Goal: Task Accomplishment & Management: Manage account settings

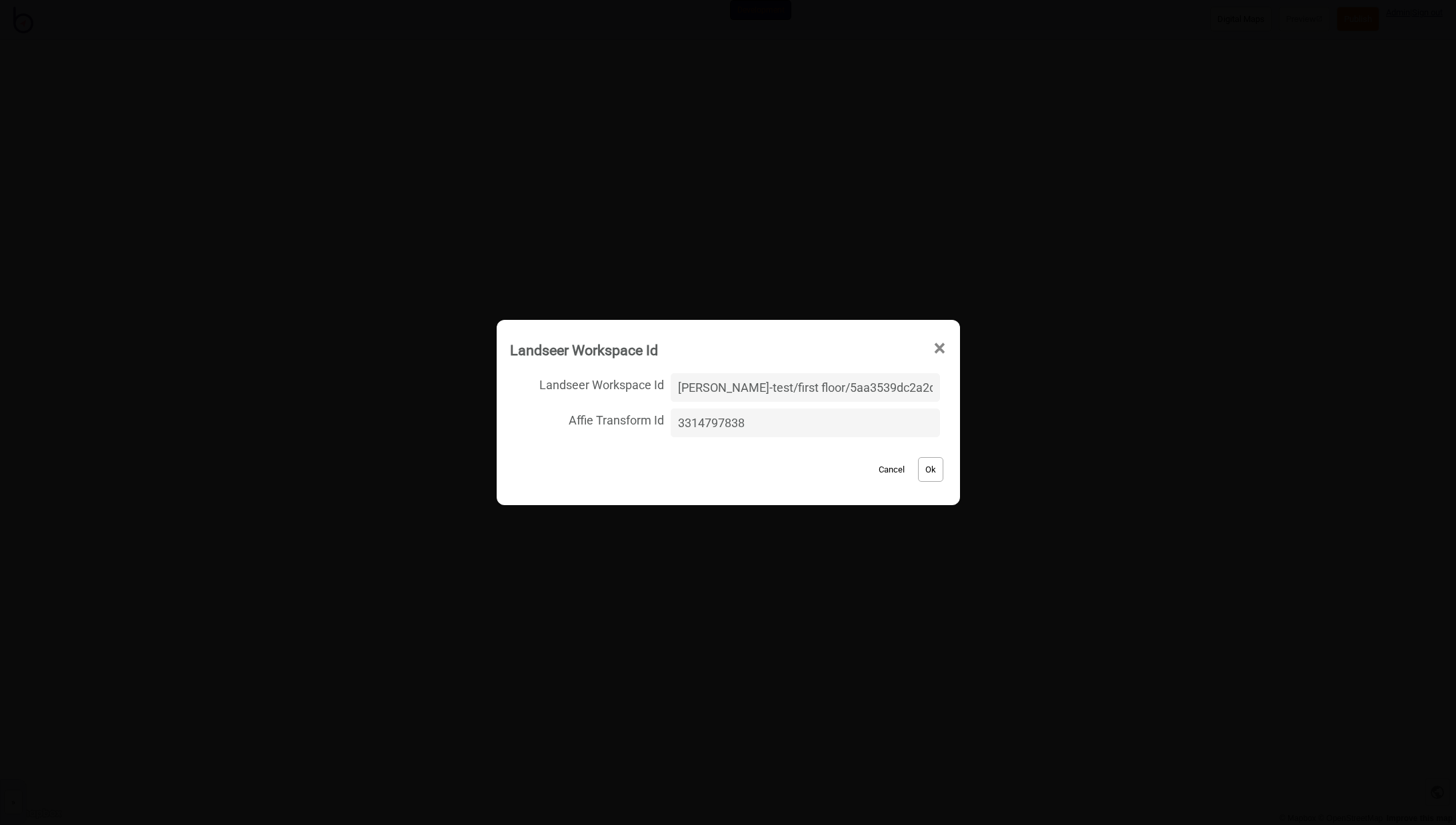
click at [756, 387] on input "[PERSON_NAME]-test/first floor/5aa3539dc2a2da86c29b1d34f287eb48" at bounding box center [805, 388] width 268 height 29
drag, startPoint x: 921, startPoint y: 389, endPoint x: 611, endPoint y: 389, distance: 310.0
click at [611, 389] on label "Landseer Workspace Id [PERSON_NAME]-test/first floor/5aa3539dc2a2da86c29b1d34f2…" at bounding box center [728, 387] width 437 height 36
click at [921, 392] on input "[PERSON_NAME]-test/living-room-new/9ca6e6fb3f93651a0f79306ce9260e8eb1d34f287eb48" at bounding box center [805, 388] width 268 height 29
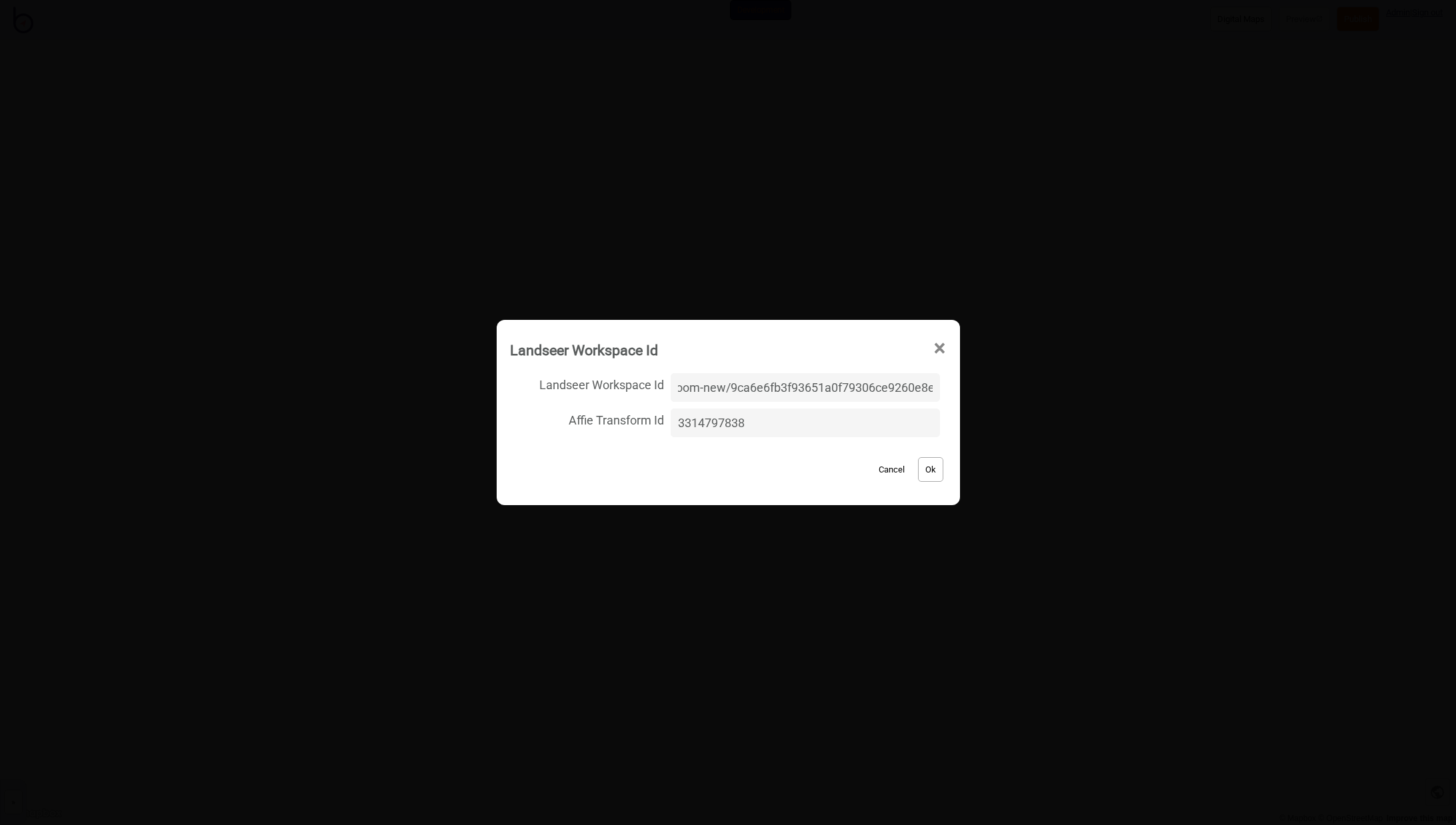
scroll to position [0, 0]
drag, startPoint x: 922, startPoint y: 388, endPoint x: 629, endPoint y: 379, distance: 293.1
click at [597, 376] on label "Landseer Workspace Id [PERSON_NAME]-test/living-room-new/9ca6e6fb3f93651a0f7930…" at bounding box center [728, 387] width 437 height 36
type input "[PERSON_NAME]-test/living-room-new/9ca6e6fb3f93651a0f79306ce9260e8eb1d34f287eb48"
drag, startPoint x: 672, startPoint y: 383, endPoint x: 708, endPoint y: 392, distance: 37.1
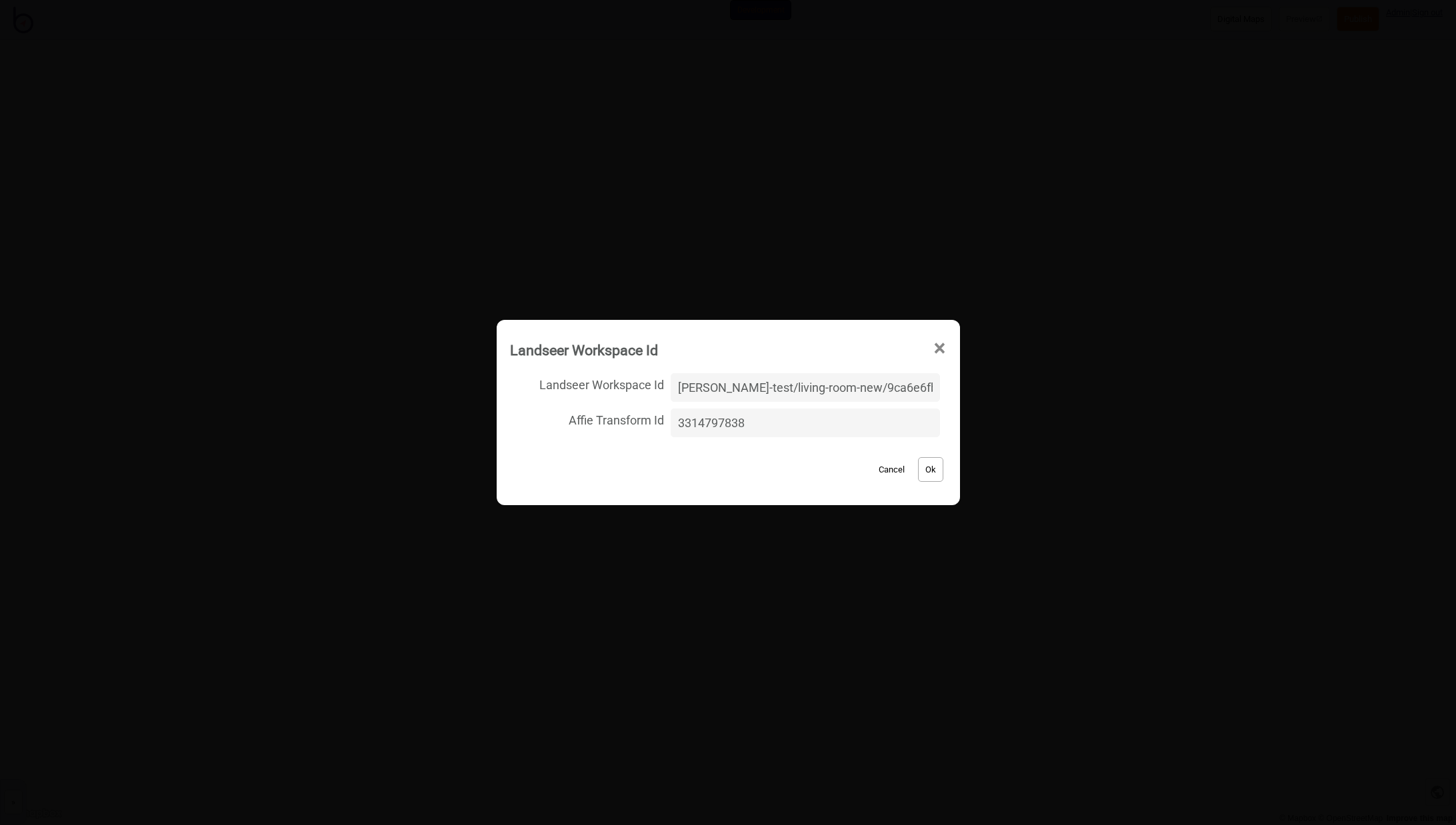
click at [665, 383] on span "Landseer Workspace Id" at bounding box center [587, 383] width 155 height 27
click at [673, 383] on input "[PERSON_NAME]-test/living-room-new/9ca6e6fb3f93651a0f79306ce9260e8eb1d34f287eb48" at bounding box center [805, 388] width 268 height 29
click at [689, 388] on input "[PERSON_NAME]-test/living-room-new/9ca6e6fb3f93651a0f79306ce9260e8eb1d34f287eb48" at bounding box center [805, 388] width 268 height 29
drag, startPoint x: 687, startPoint y: 388, endPoint x: 972, endPoint y: 392, distance: 285.0
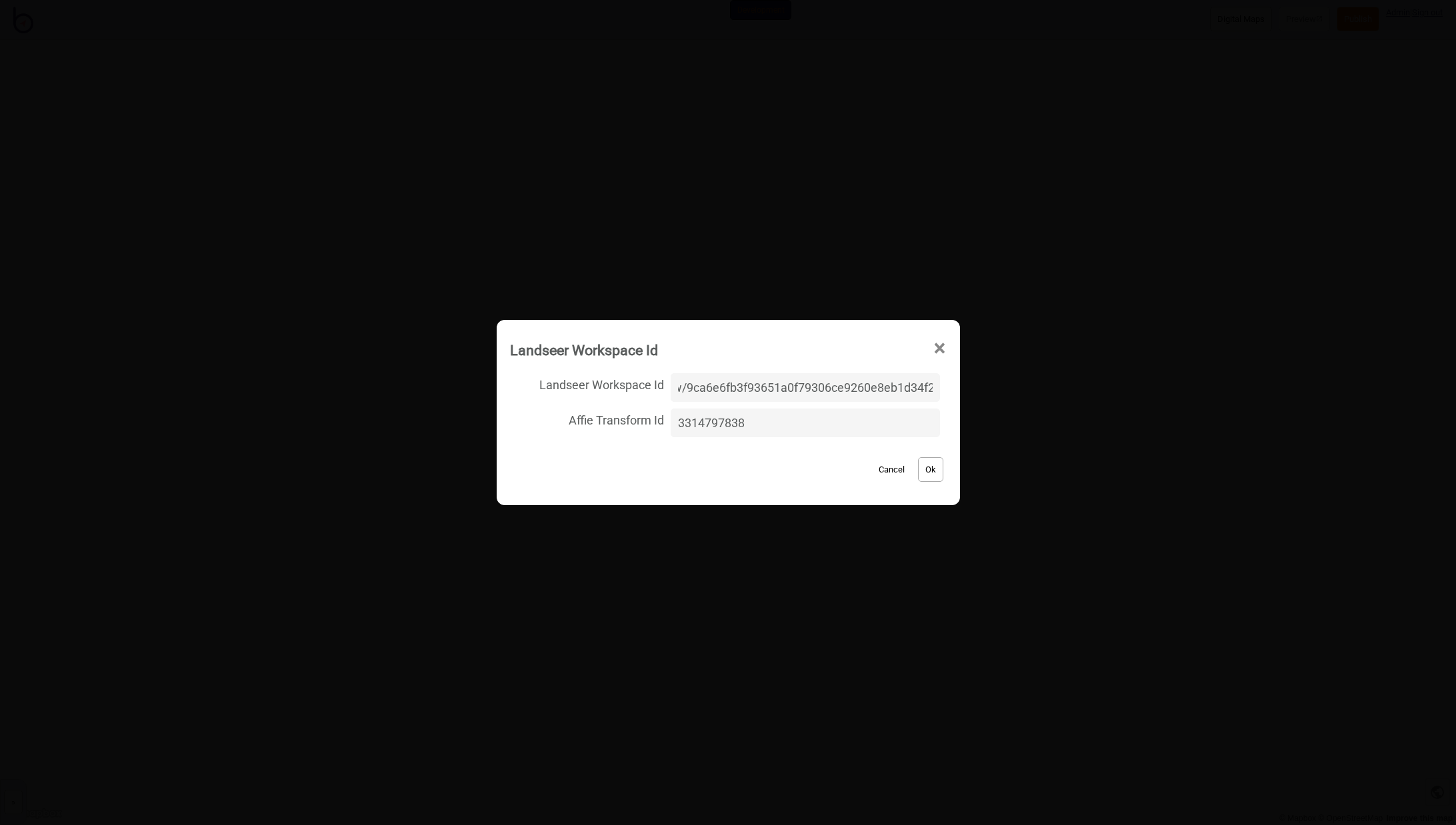
click at [972, 392] on div "Landseer Workspace Id × Landseer Workspace Id [PERSON_NAME]-test/living-room-ne…" at bounding box center [728, 412] width 1456 height 825
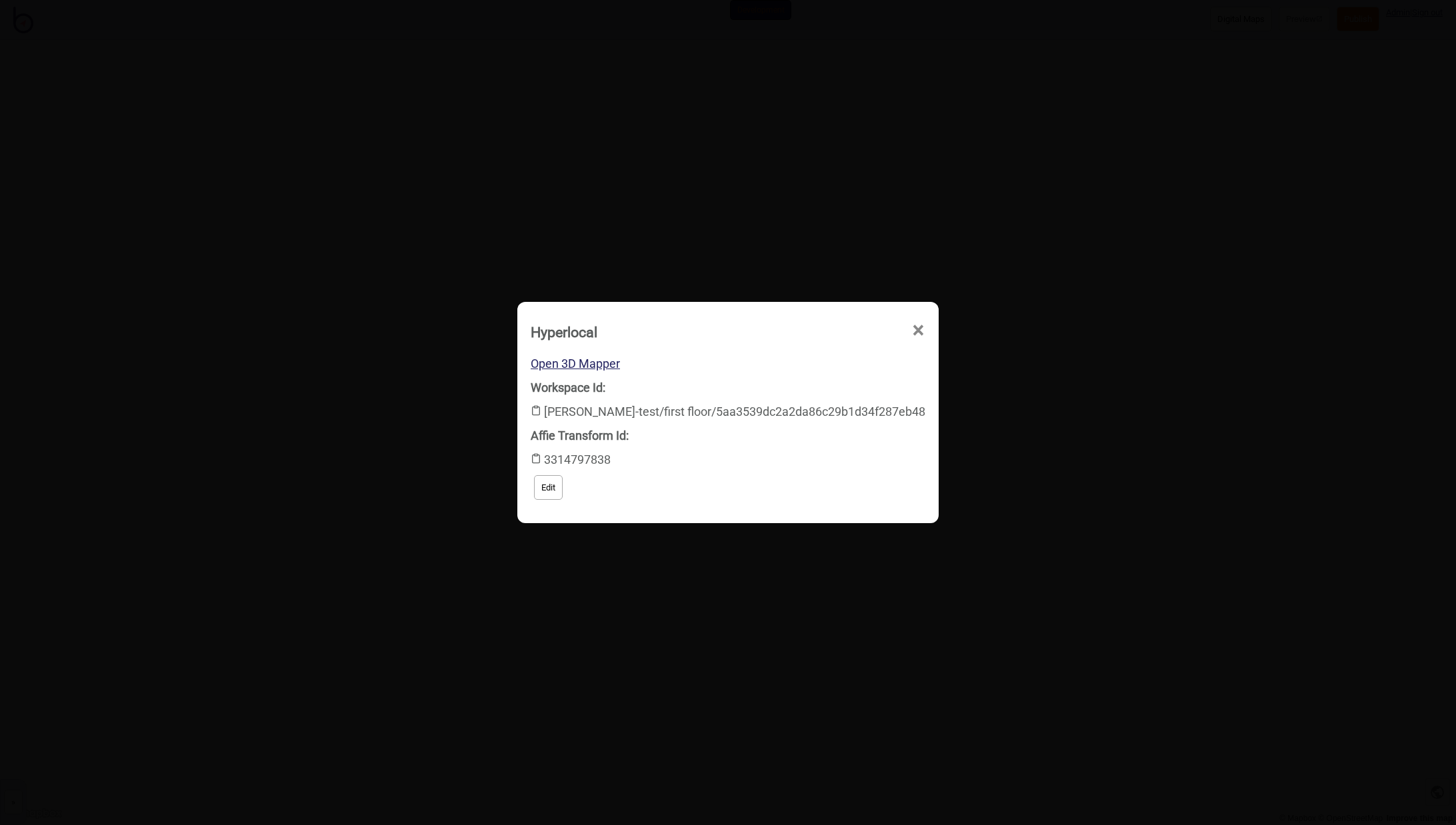
click at [563, 487] on button "Edit" at bounding box center [549, 488] width 29 height 25
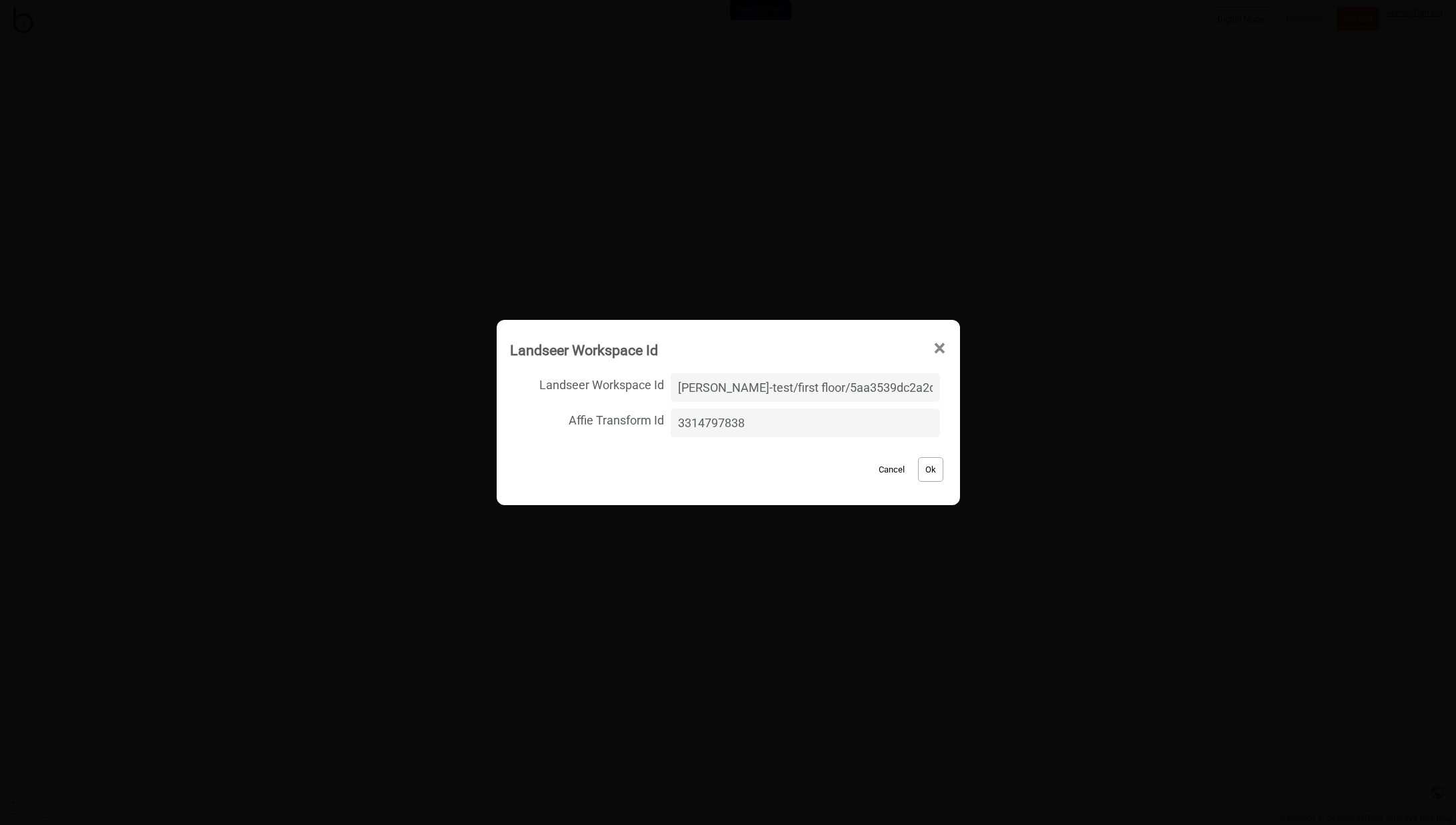
scroll to position [0, 86]
click at [729, 392] on input "[PERSON_NAME]-test/first floor/5aa3539dc2a2da86c29b1d34f287eb48" at bounding box center [805, 388] width 268 height 29
drag, startPoint x: 918, startPoint y: 389, endPoint x: 662, endPoint y: 388, distance: 256.0
click at [662, 388] on label "Landseer Workspace Id [PERSON_NAME]-test/first floor/5aa3539dc2a2da86c29b1d34f2…" at bounding box center [728, 387] width 437 height 36
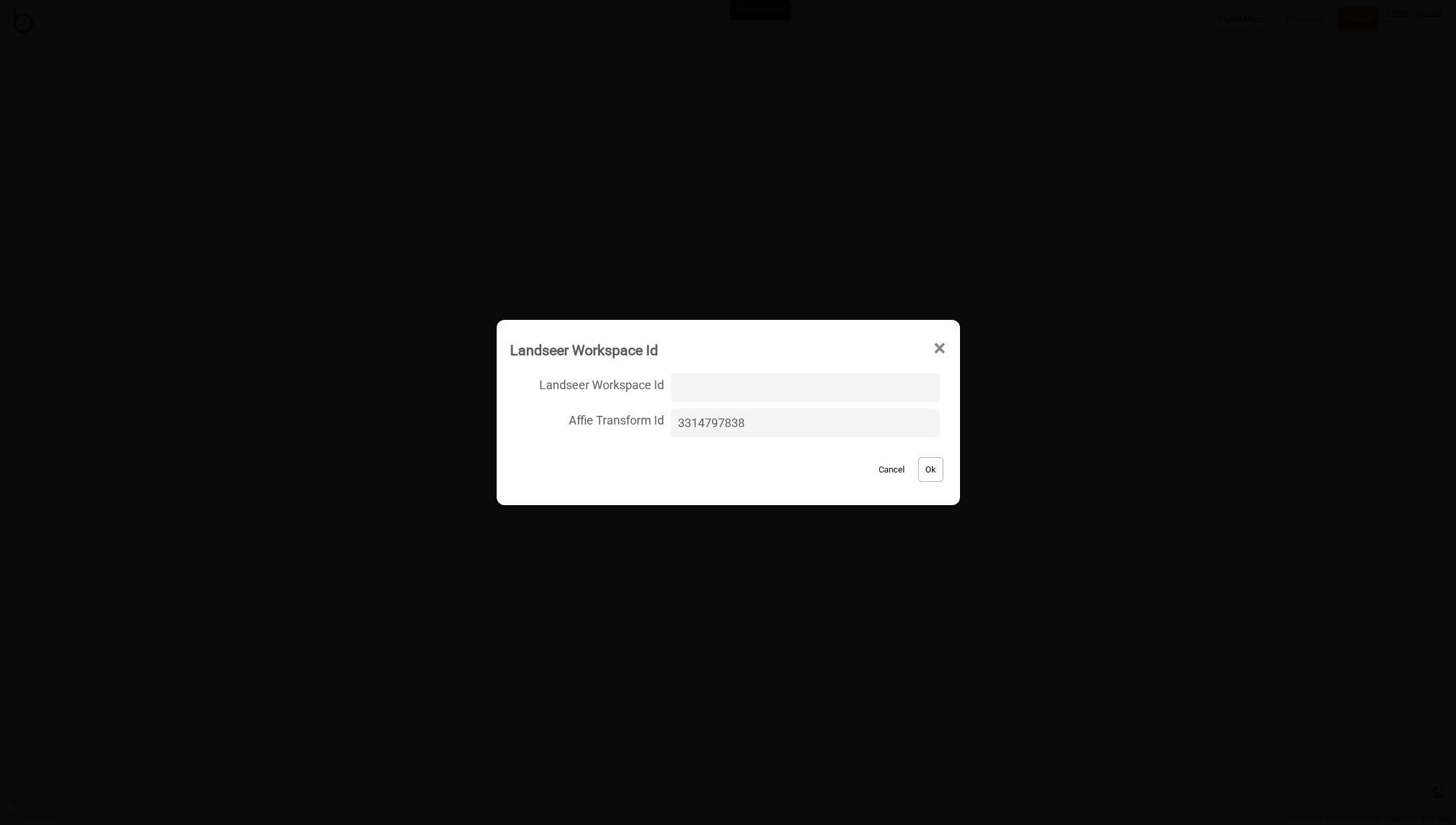
drag, startPoint x: 759, startPoint y: 422, endPoint x: 663, endPoint y: 417, distance: 96.1
click at [663, 417] on label "Affie Transform Id 3314797838" at bounding box center [728, 423] width 437 height 36
click at [704, 392] on input "Landseer Workspace Id" at bounding box center [805, 388] width 268 height 29
paste input "[PERSON_NAME]-test/living-room-new/9ca6e6fb3f93651a0f79306ce9260e8e"
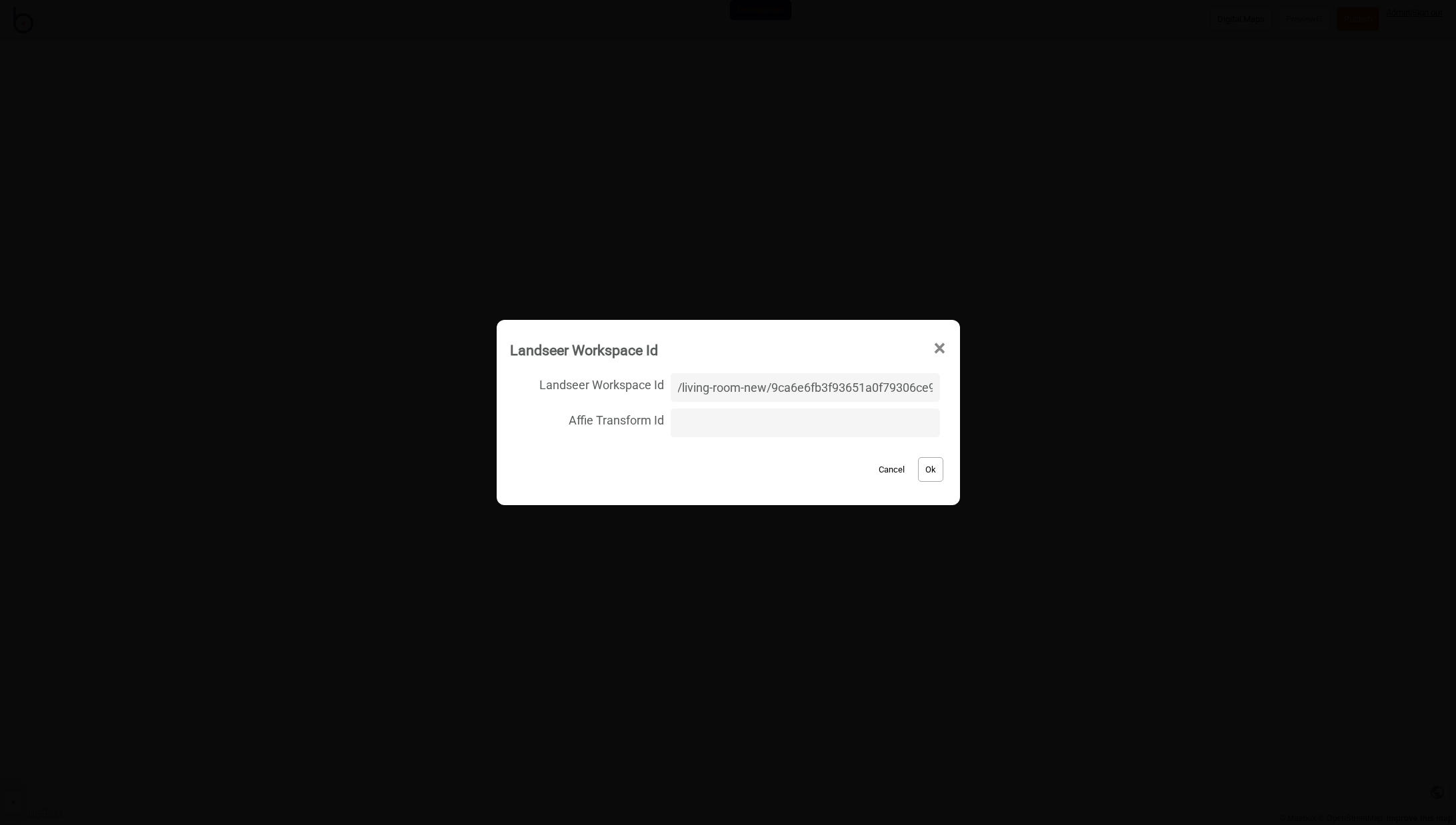
type input "[PERSON_NAME]-test/living-room-new/9ca6e6fb3f93651a0f79306ce9260e8e"
click at [919, 470] on button "Ok" at bounding box center [931, 470] width 25 height 25
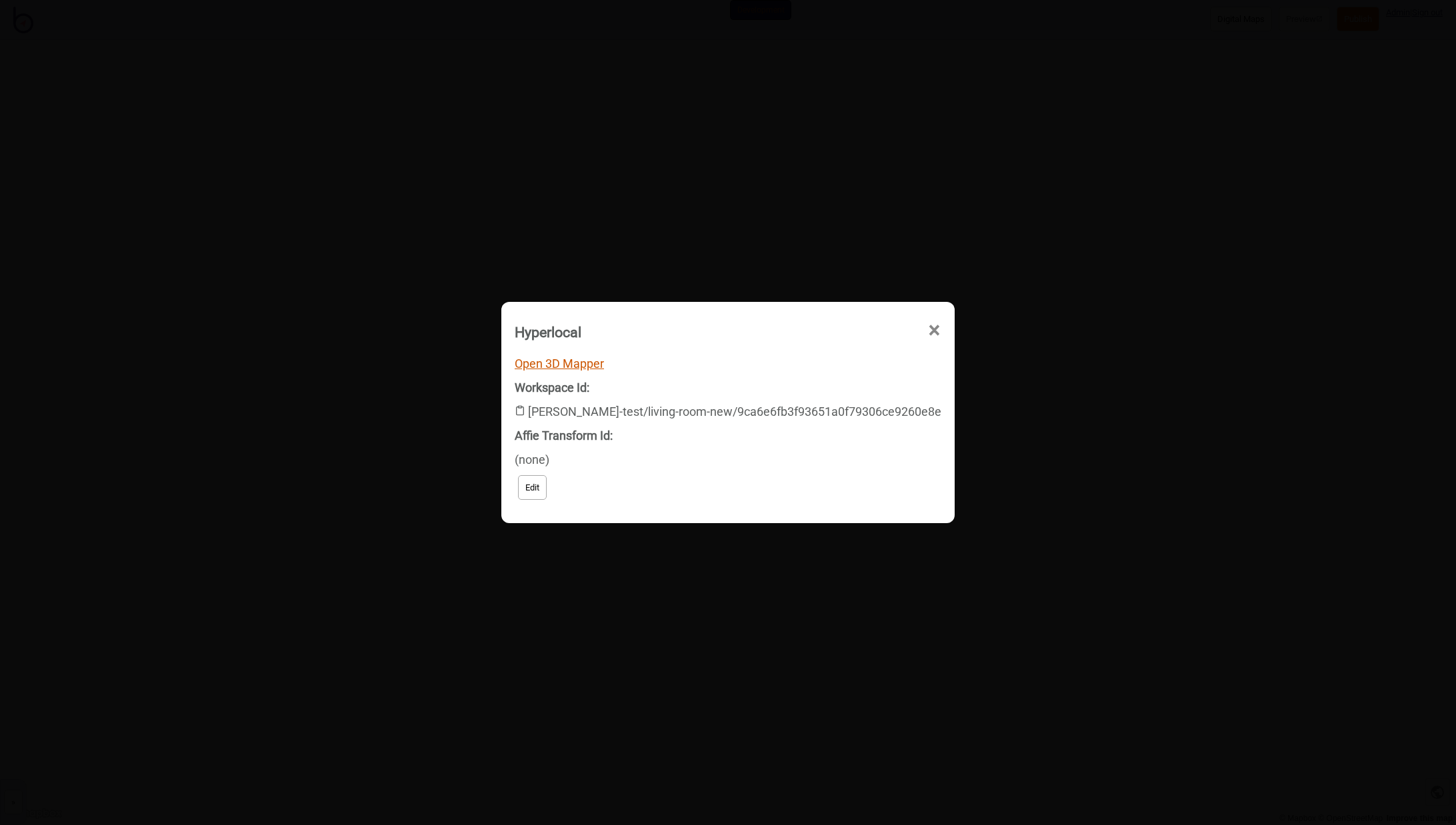
click at [575, 366] on link "Open 3D Mapper" at bounding box center [559, 364] width 89 height 14
